Goal: Information Seeking & Learning: Check status

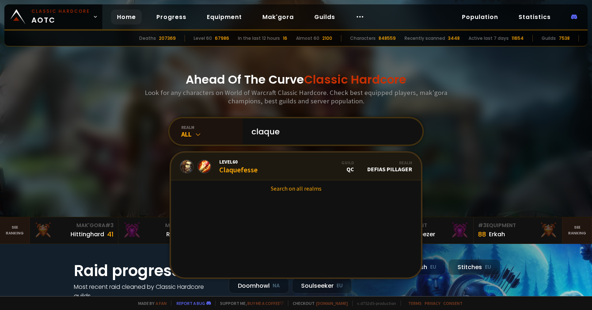
type input "claque"
click at [255, 168] on link "Level 60 Claquefesse Guild QC Realm Defias Pillager" at bounding box center [296, 167] width 250 height 28
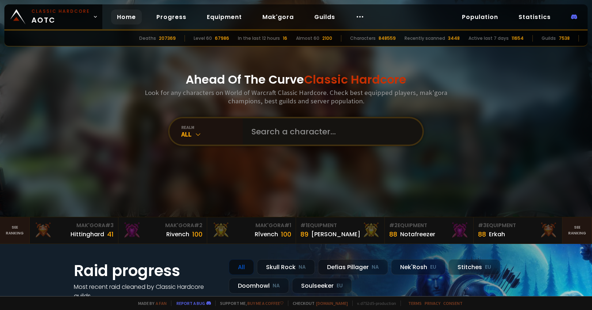
click at [286, 131] on input "text" at bounding box center [330, 131] width 167 height 26
click at [211, 133] on div "All" at bounding box center [211, 134] width 61 height 8
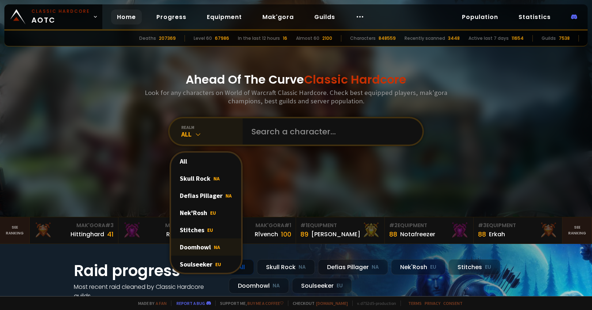
click at [204, 248] on div "Doomhowl NA" at bounding box center [206, 246] width 70 height 17
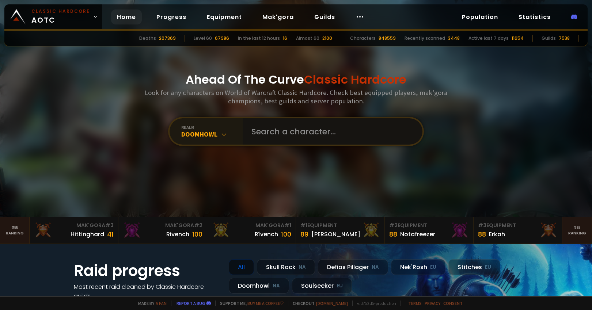
click at [302, 138] on input "text" at bounding box center [330, 131] width 167 height 26
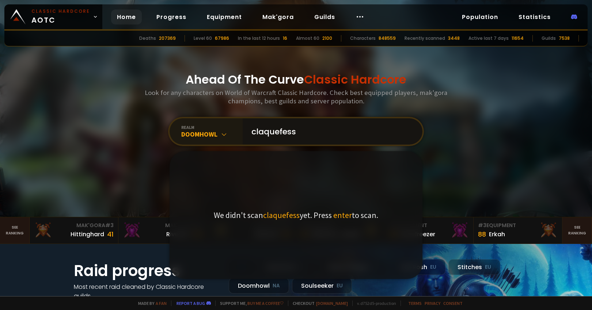
type input "claquefesse"
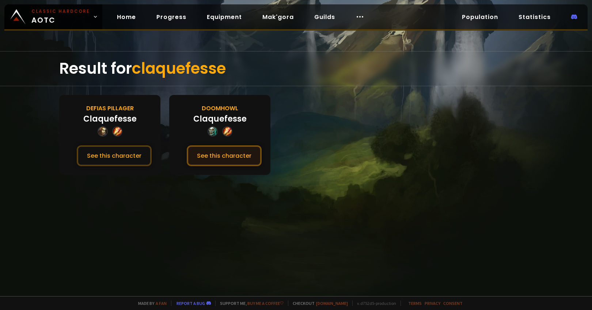
click at [241, 154] on button "See this character" at bounding box center [224, 155] width 75 height 21
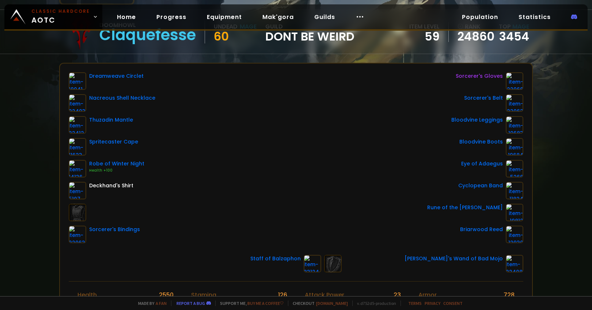
scroll to position [66, 0]
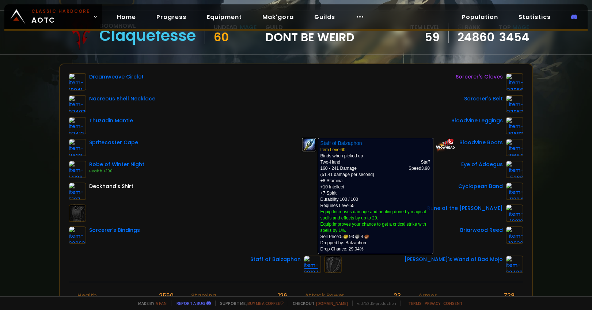
click at [308, 260] on img at bounding box center [312, 265] width 18 height 18
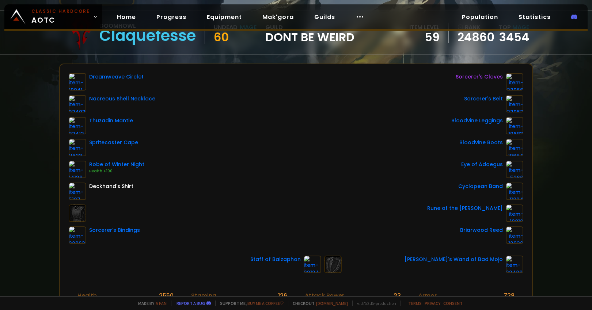
click at [286, 258] on div "Staff of Balzaphon" at bounding box center [275, 260] width 50 height 8
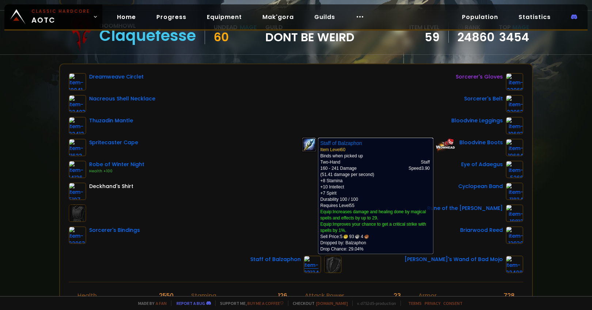
click at [306, 266] on img at bounding box center [312, 265] width 18 height 18
